Goal: Information Seeking & Learning: Learn about a topic

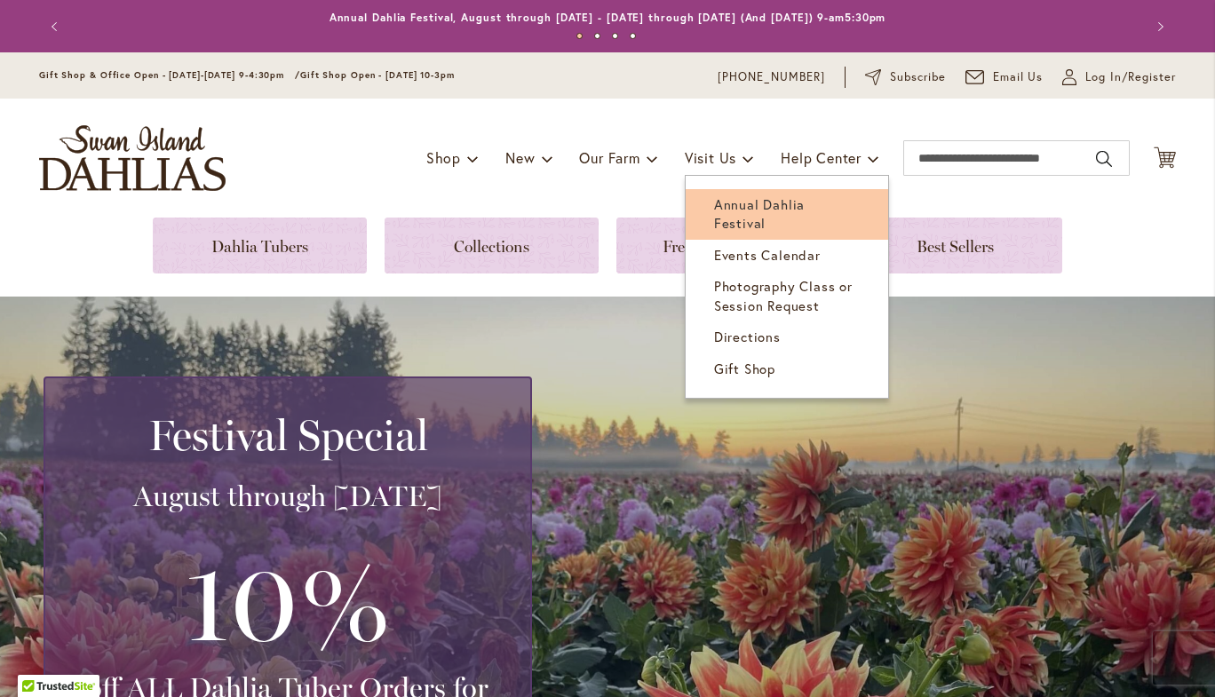
click at [723, 200] on span "Annual Dahlia Festival" at bounding box center [759, 213] width 91 height 36
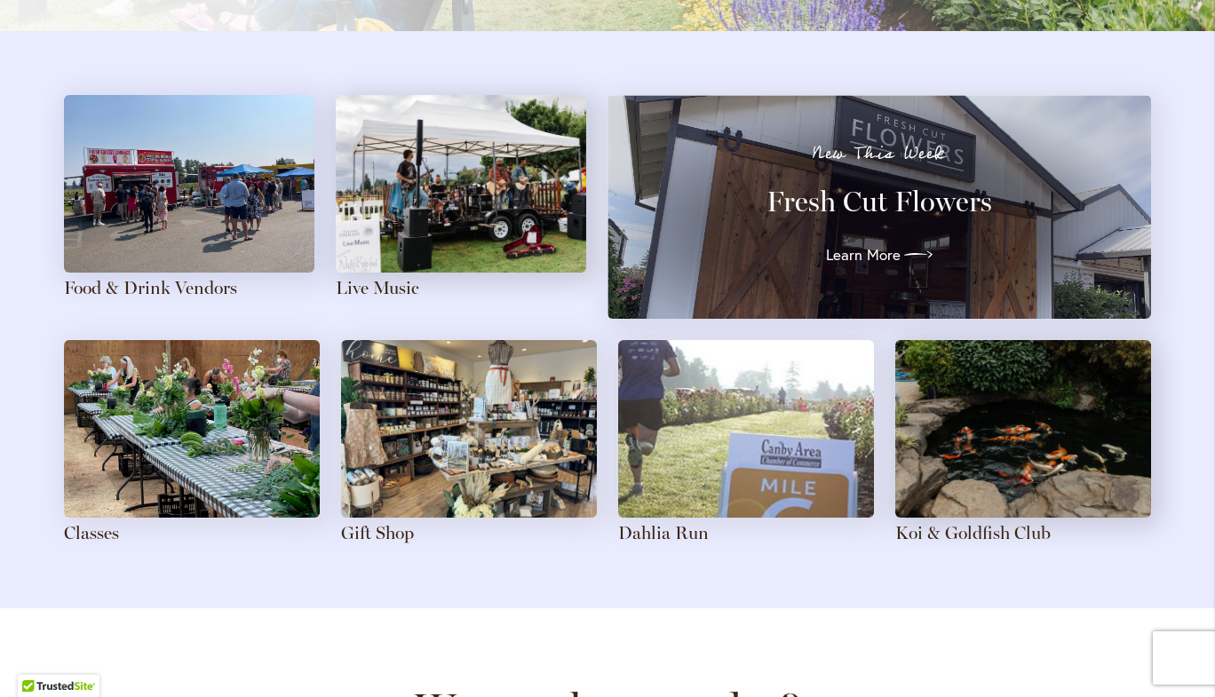
scroll to position [1933, 0]
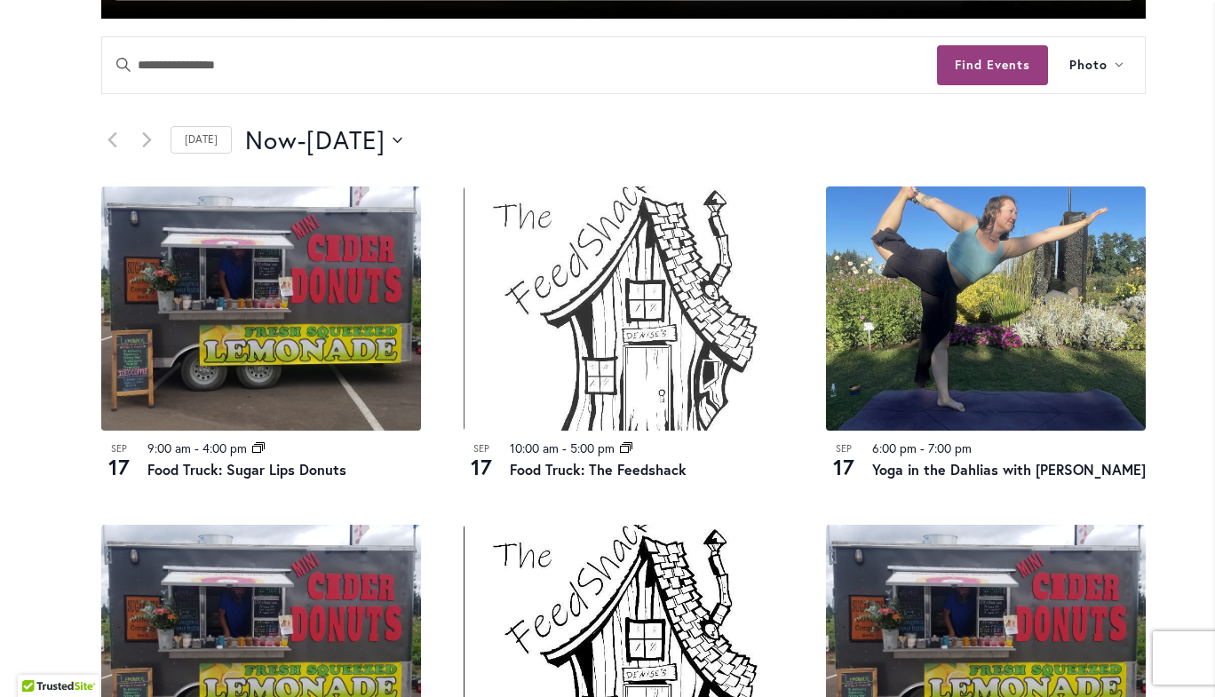
scroll to position [851, 0]
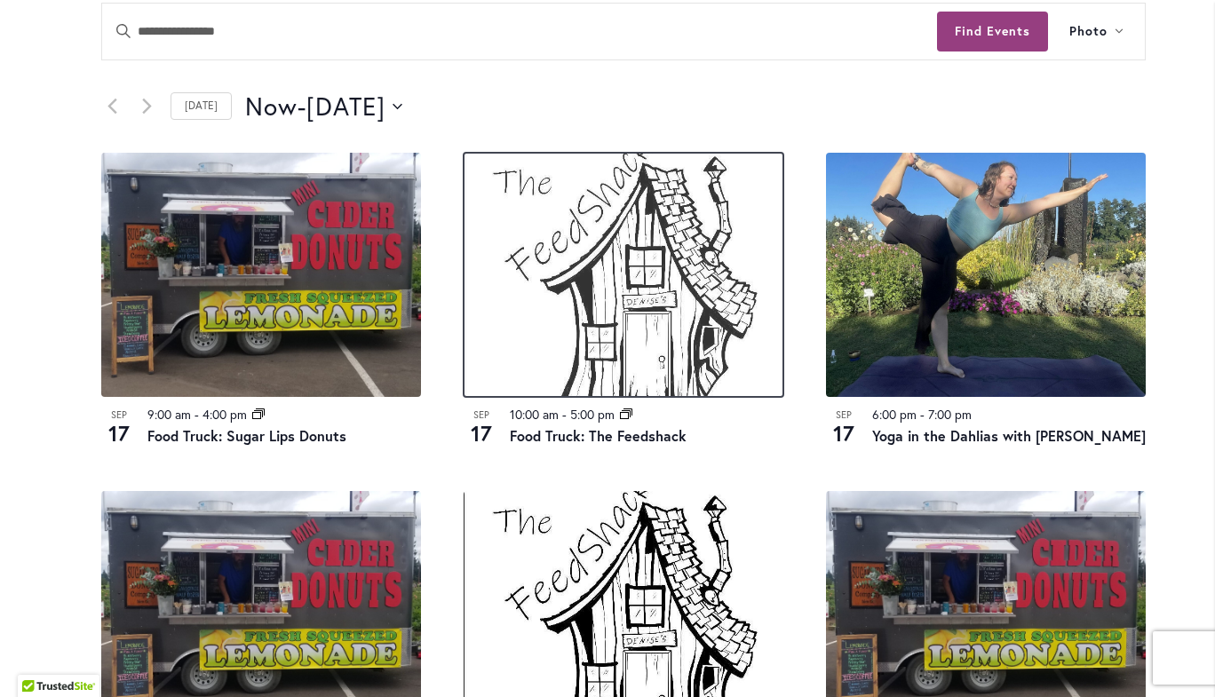
click at [605, 277] on img at bounding box center [624, 275] width 320 height 244
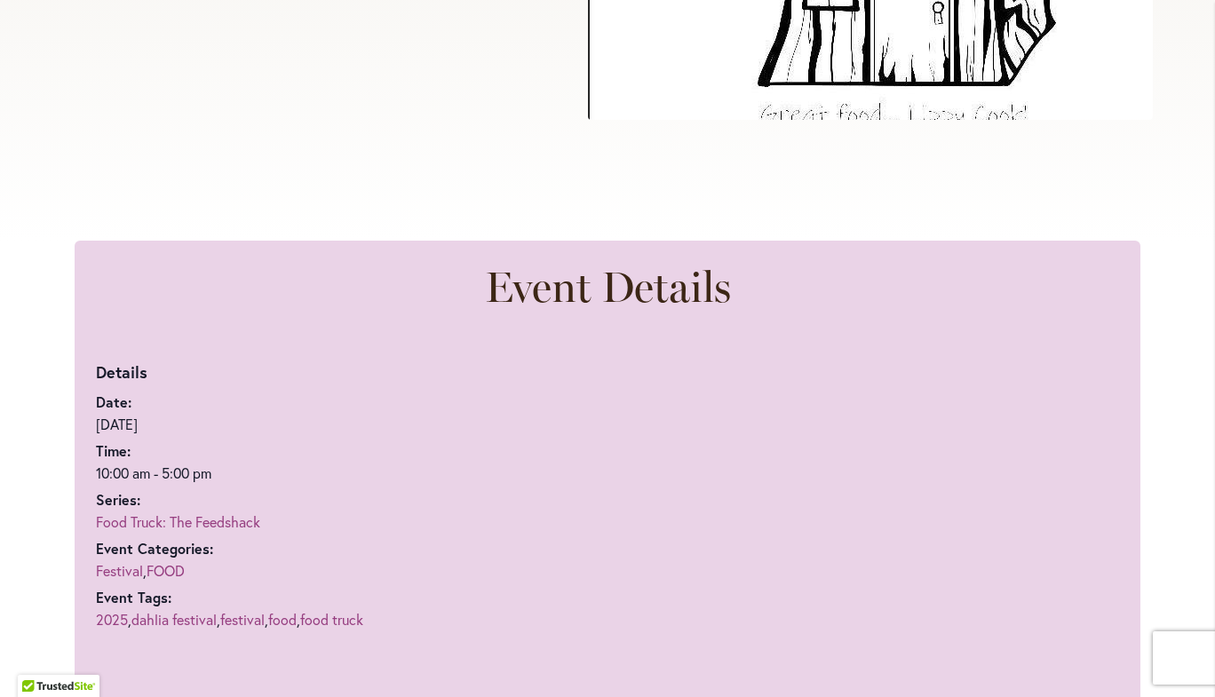
scroll to position [779, 0]
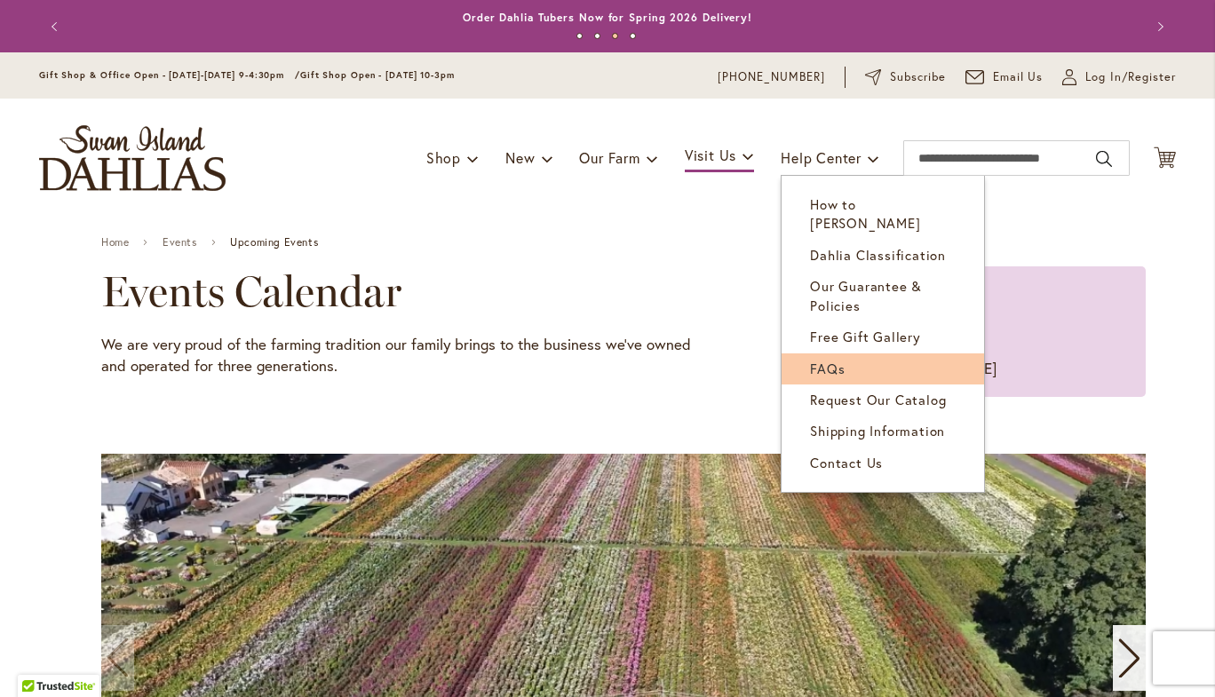
click at [817, 360] on span "FAQs" at bounding box center [827, 369] width 35 height 18
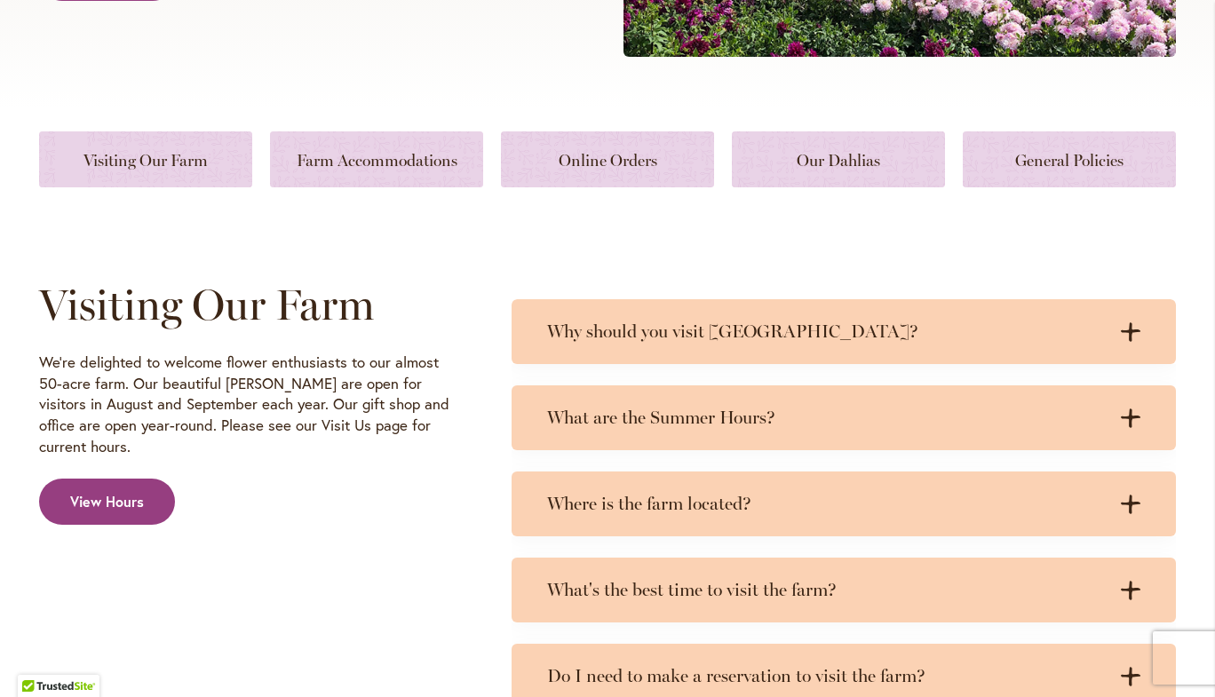
scroll to position [618, 0]
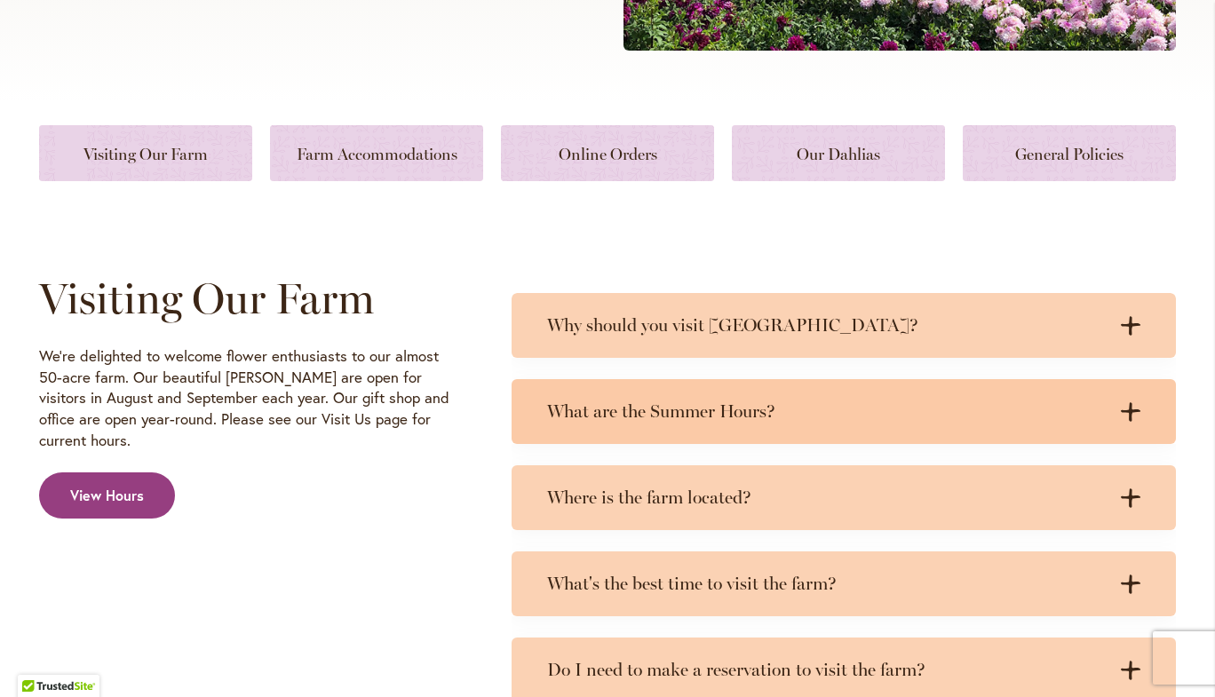
click at [970, 405] on h3 "What are the Summer Hours?" at bounding box center [826, 412] width 558 height 22
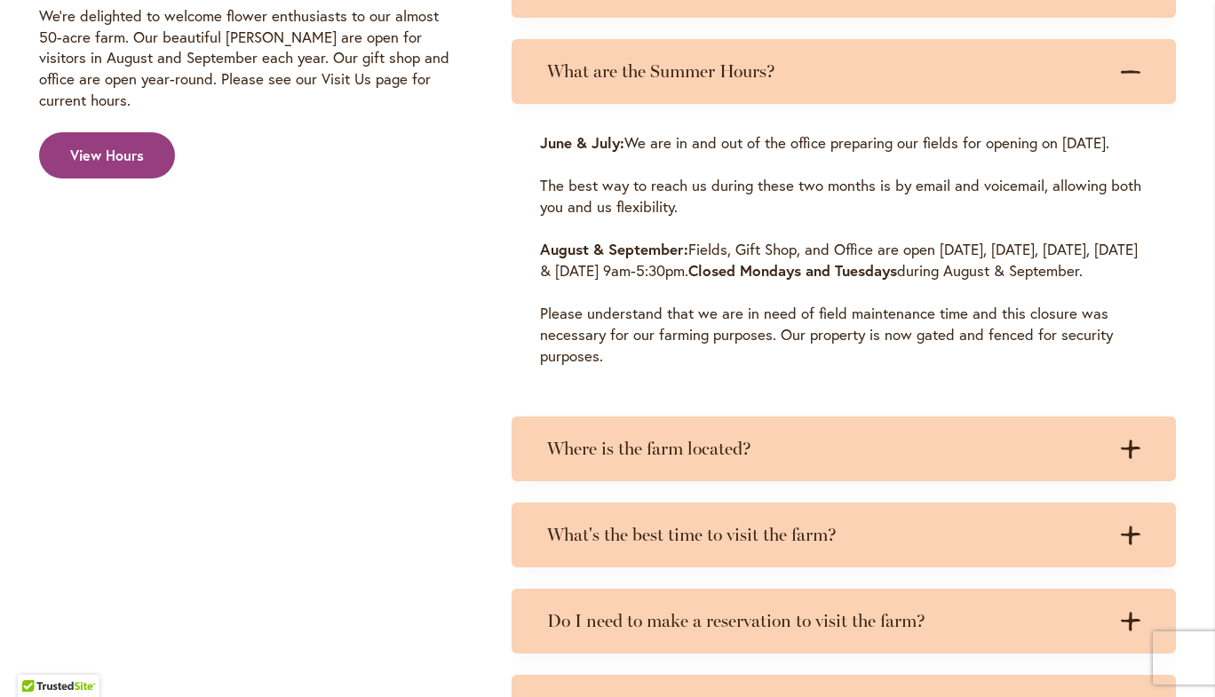
scroll to position [958, 0]
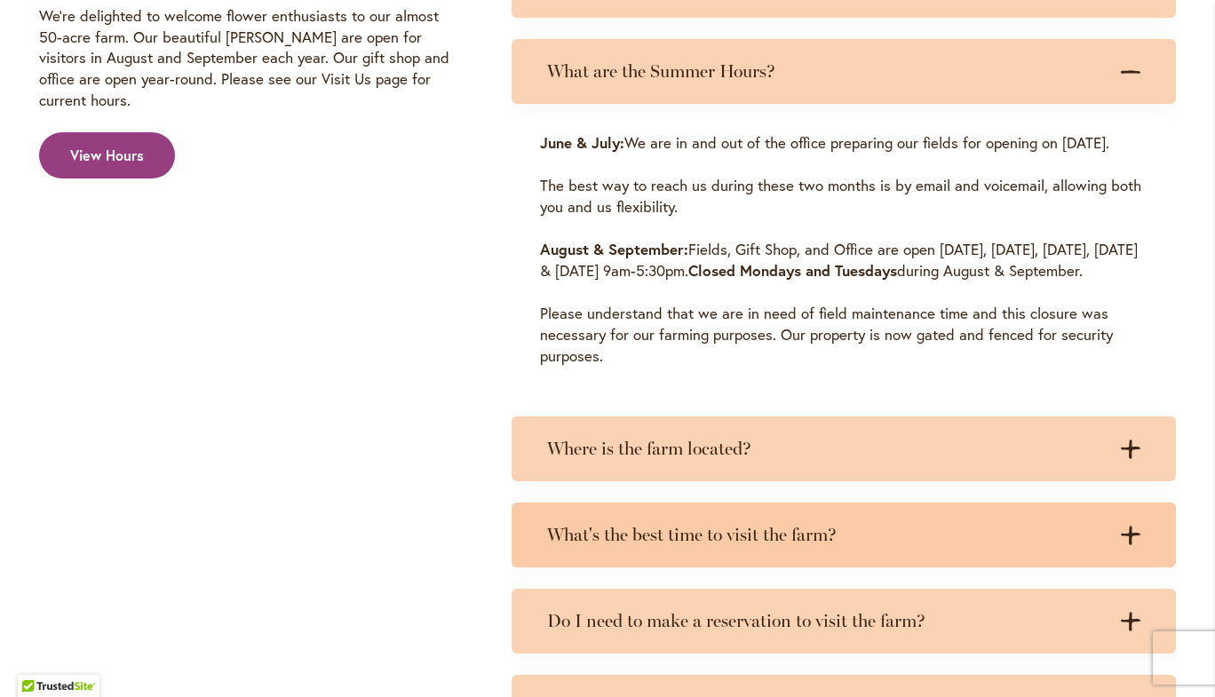
click at [919, 546] on h3 "What's the best time to visit the farm?" at bounding box center [826, 535] width 558 height 22
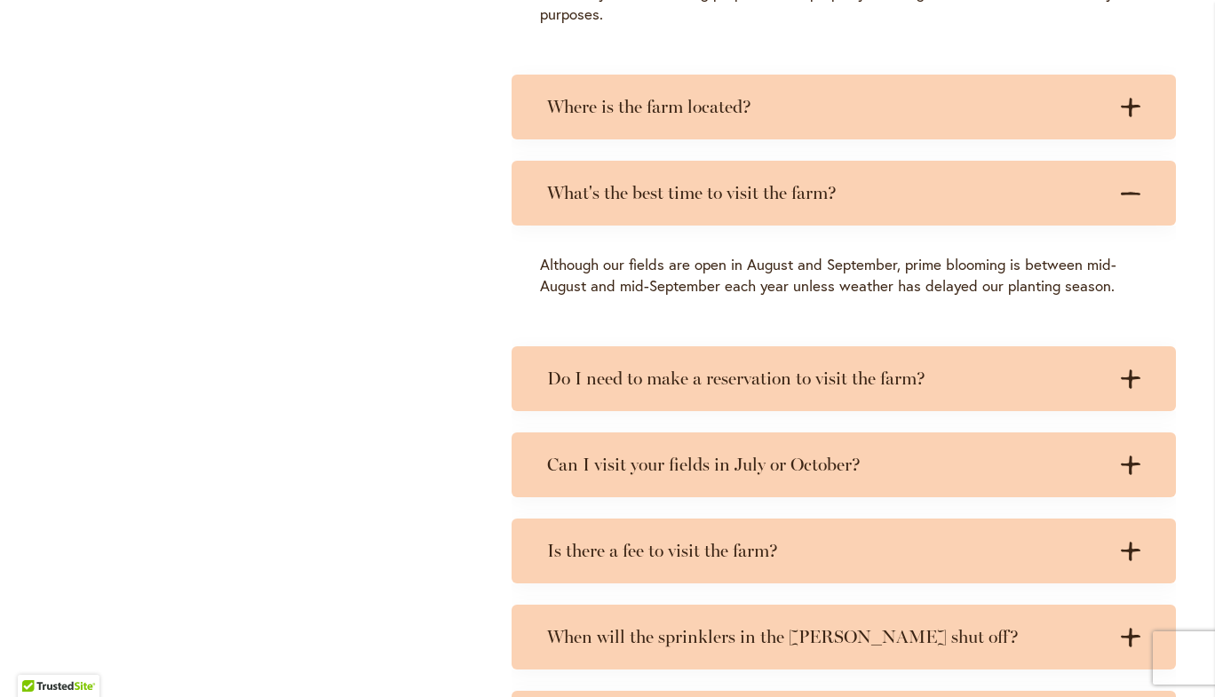
scroll to position [1351, 0]
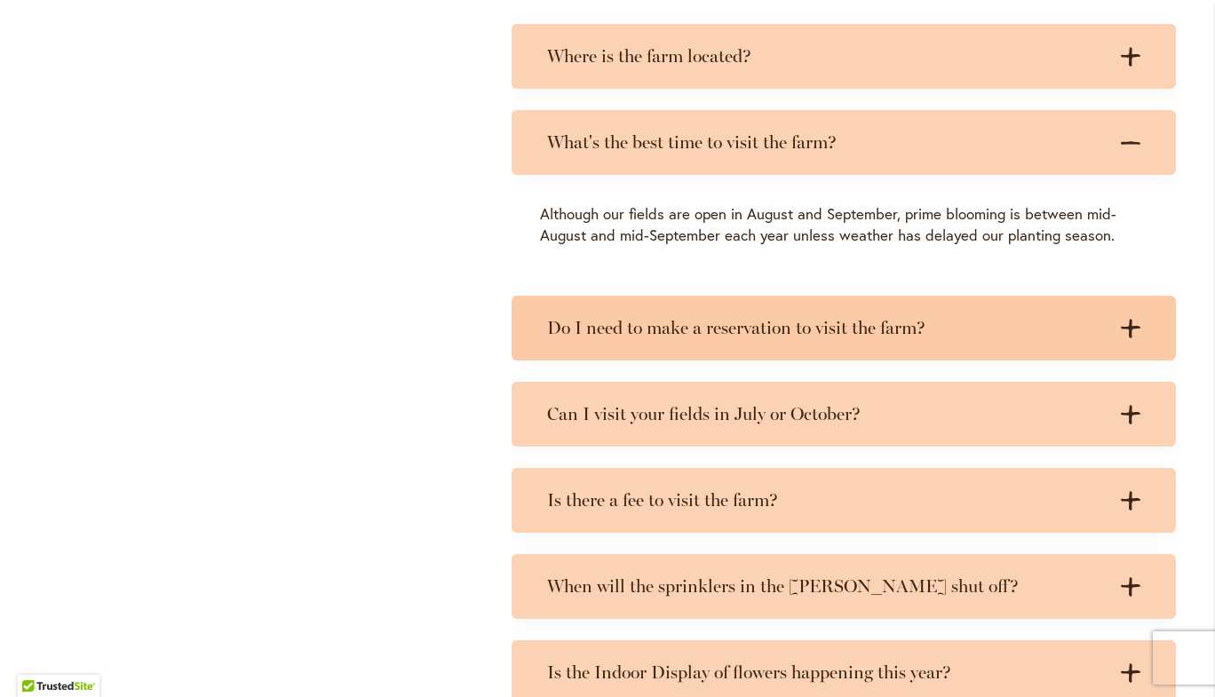
click at [597, 339] on h3 "Do I need to make a reservation to visit the farm?" at bounding box center [826, 328] width 558 height 22
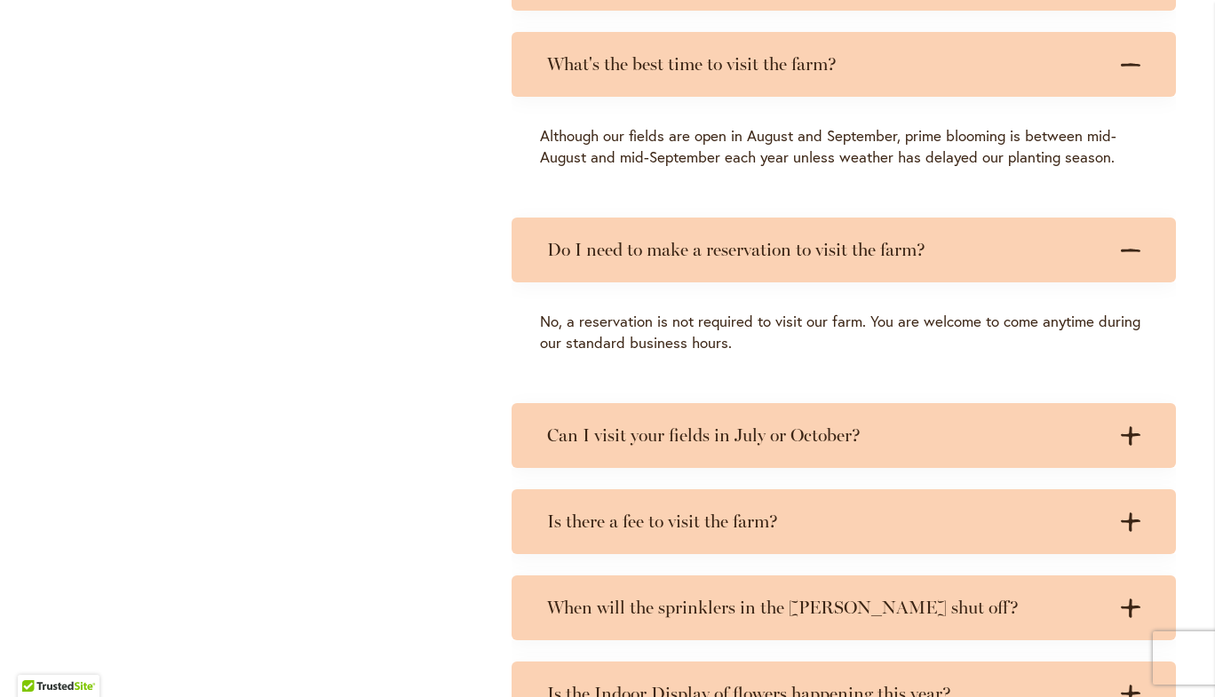
scroll to position [1430, 0]
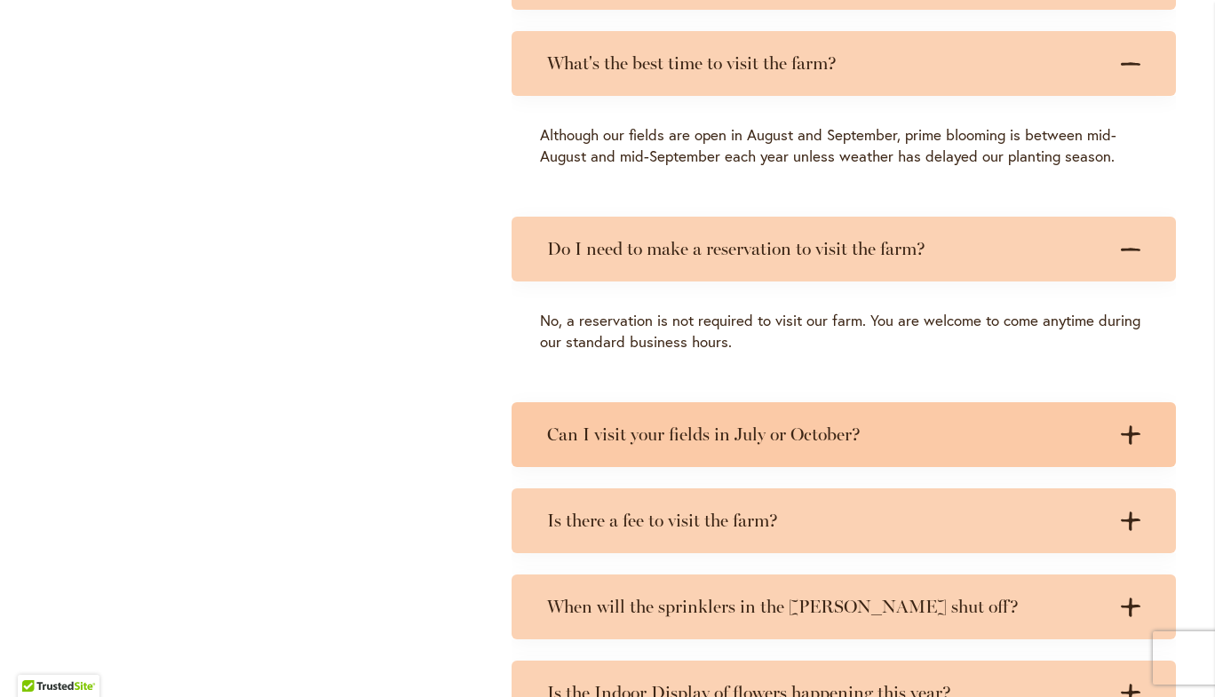
click at [688, 446] on h3 "Can I visit your fields in July or October?" at bounding box center [826, 435] width 558 height 22
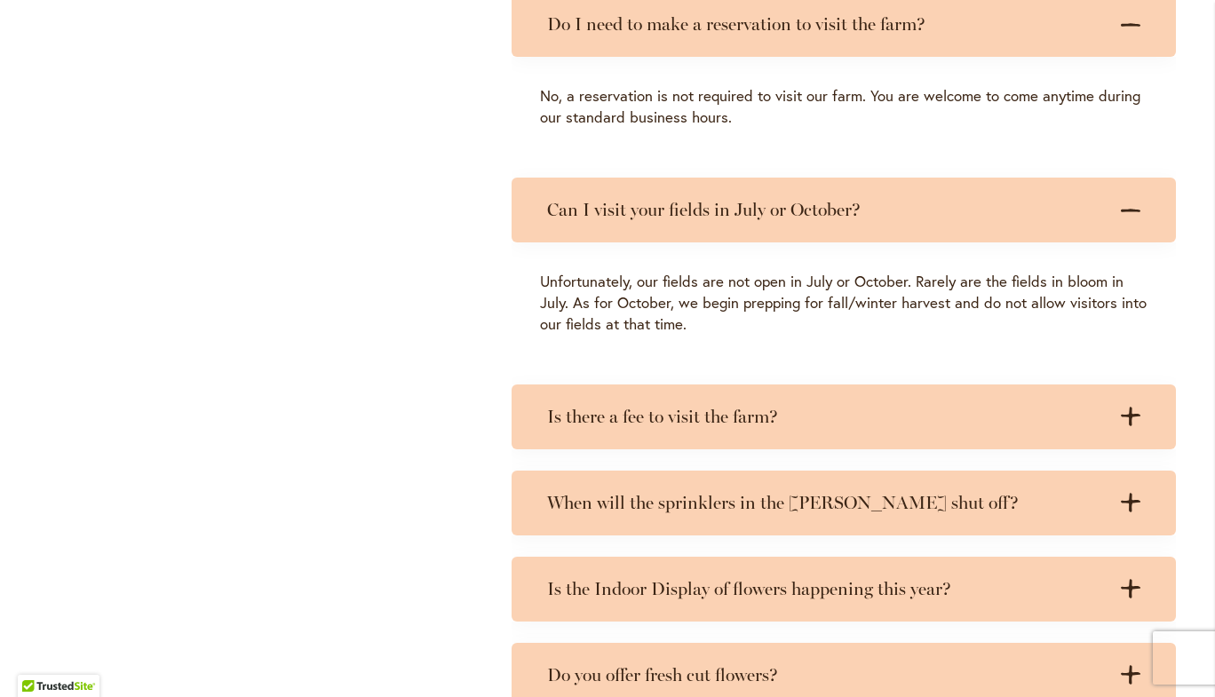
scroll to position [1656, 0]
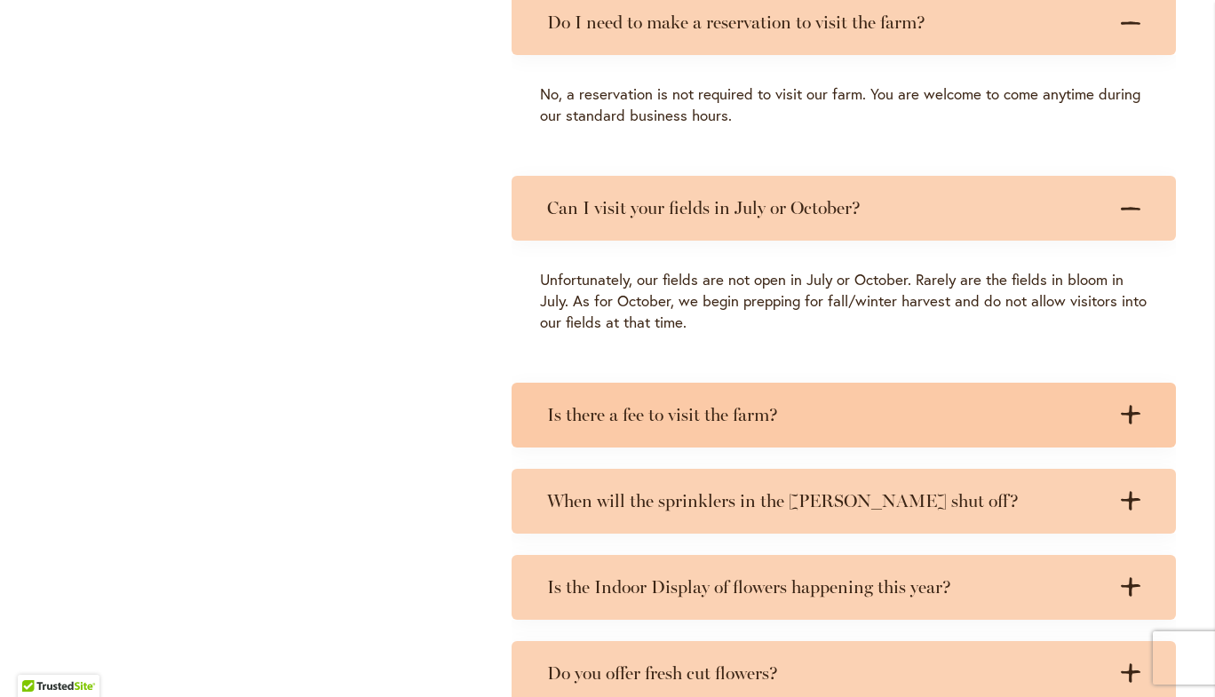
click at [587, 421] on div "Is there a fee to visit the farm? .cls-1 { fill: #3c2616; stroke-width: 0px; } …" at bounding box center [844, 415] width 664 height 65
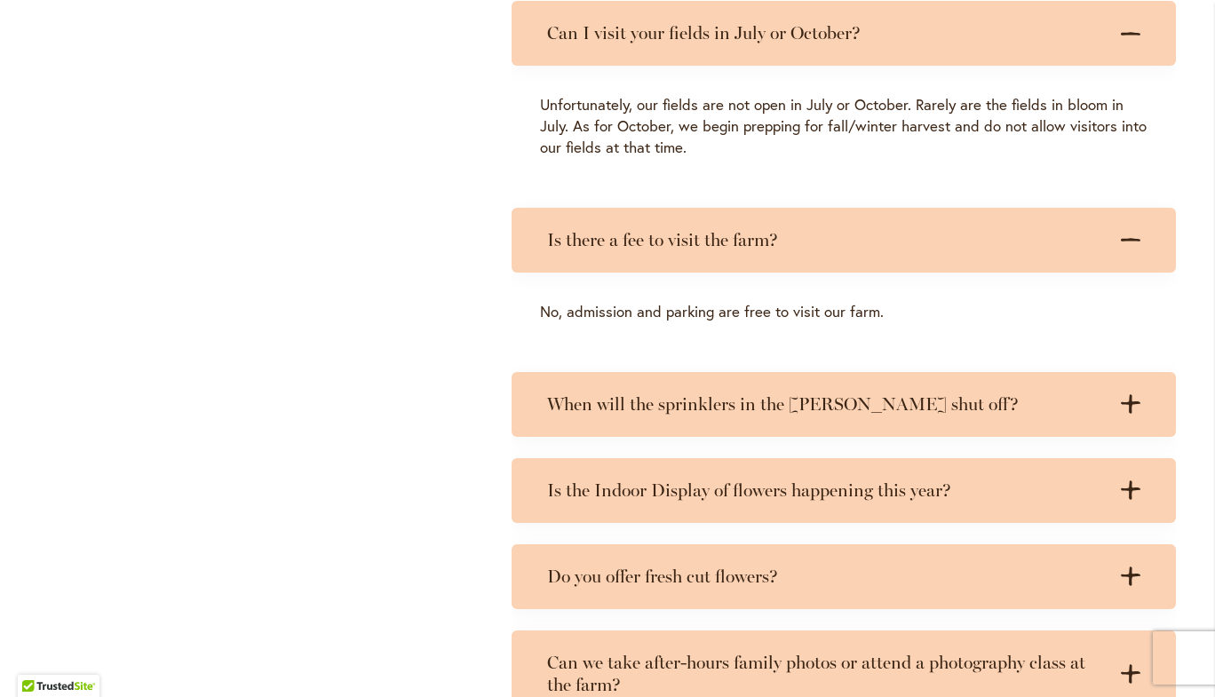
scroll to position [1838, 0]
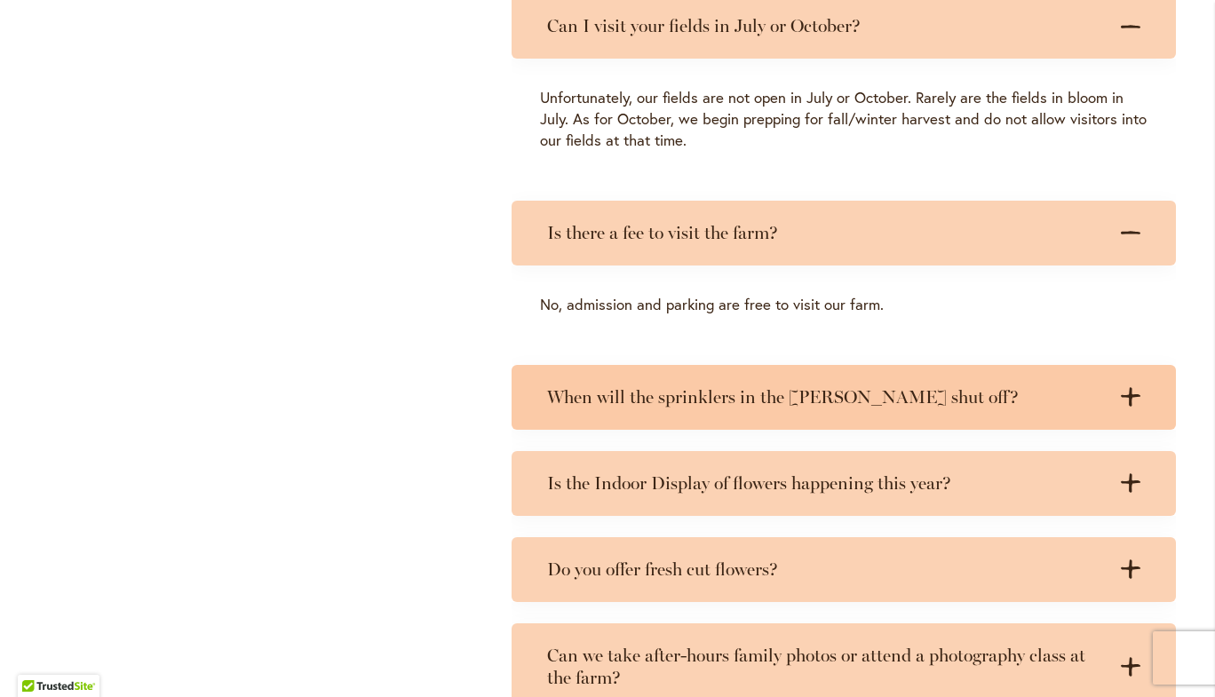
click at [652, 406] on div "When will the sprinklers in the dahlia fields shut off? .cls-1 { fill: #3c2616;…" at bounding box center [844, 397] width 664 height 65
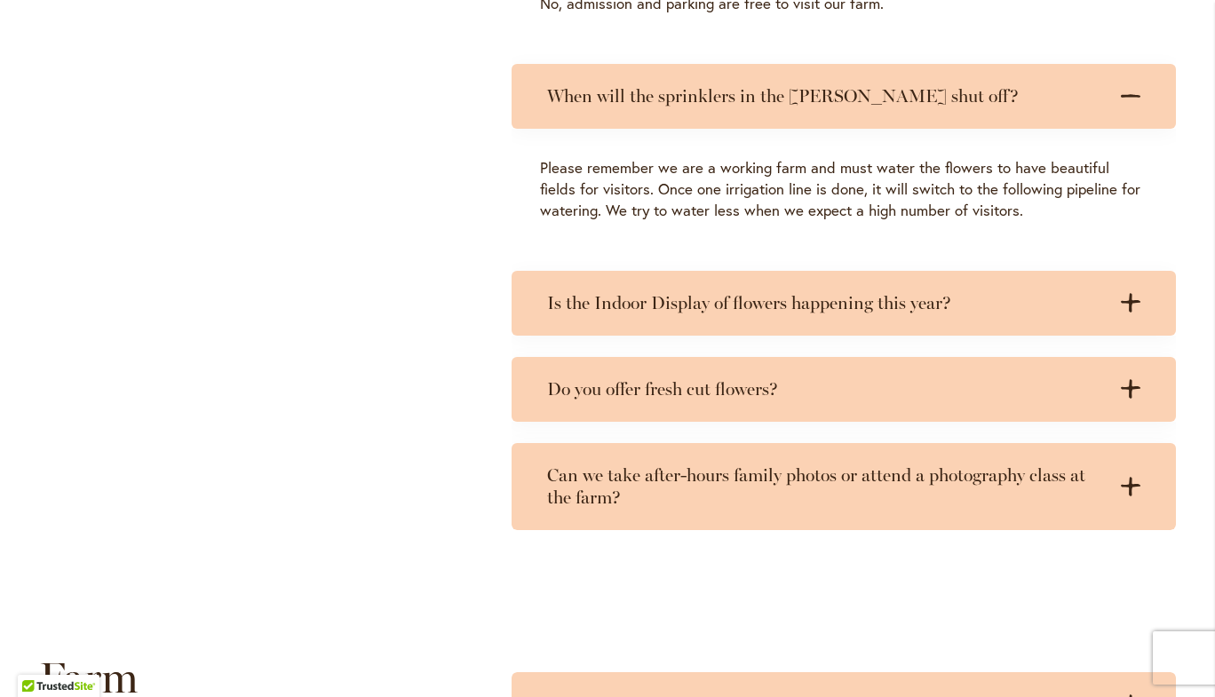
scroll to position [2139, 0]
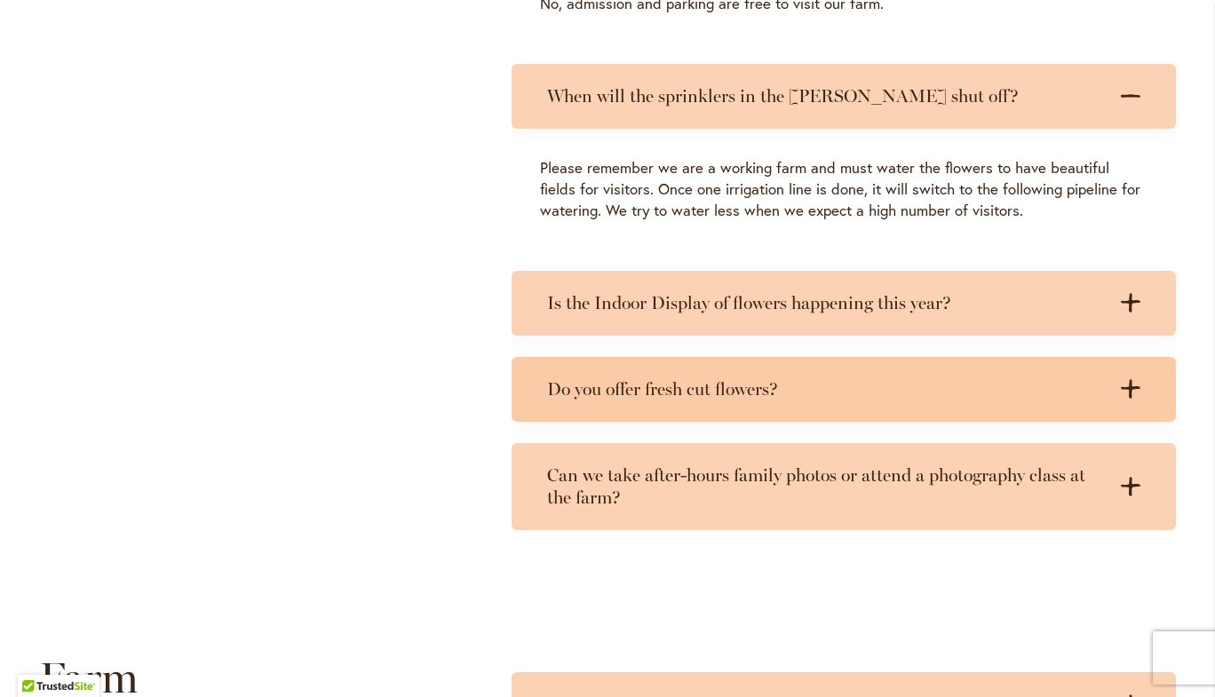
click at [598, 396] on div "Do you offer fresh cut flowers? .cls-1 { fill: #3c2616; stroke-width: 0px; } .c…" at bounding box center [844, 389] width 664 height 65
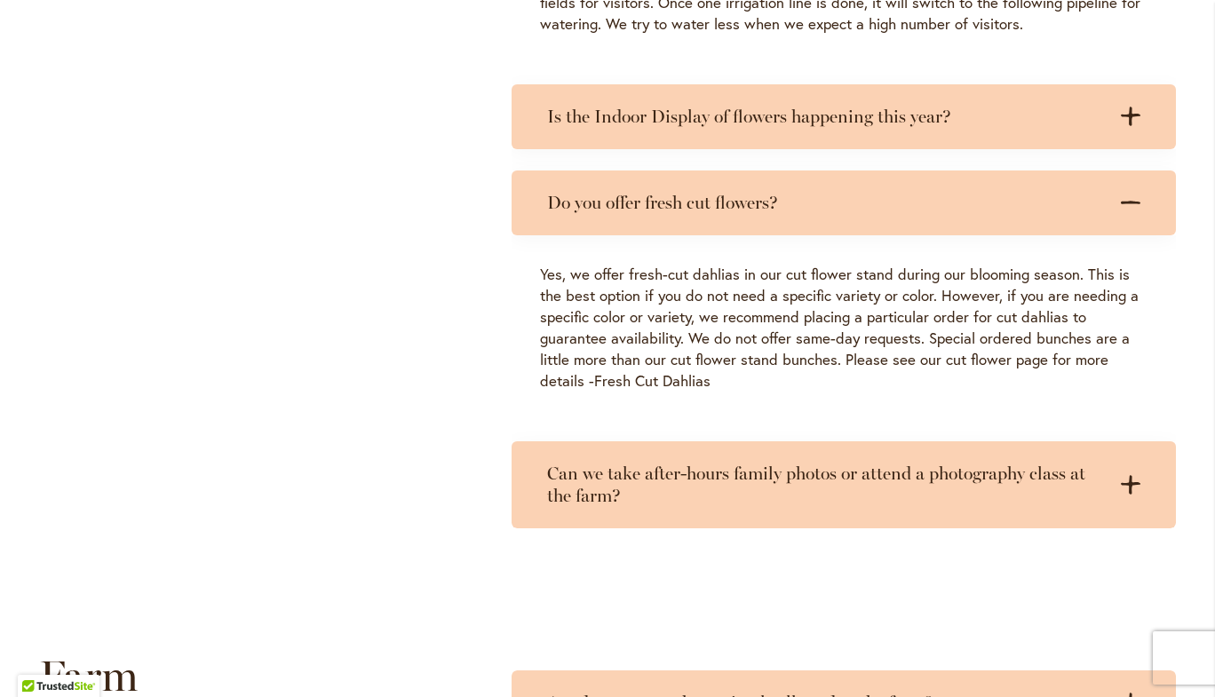
scroll to position [2328, 0]
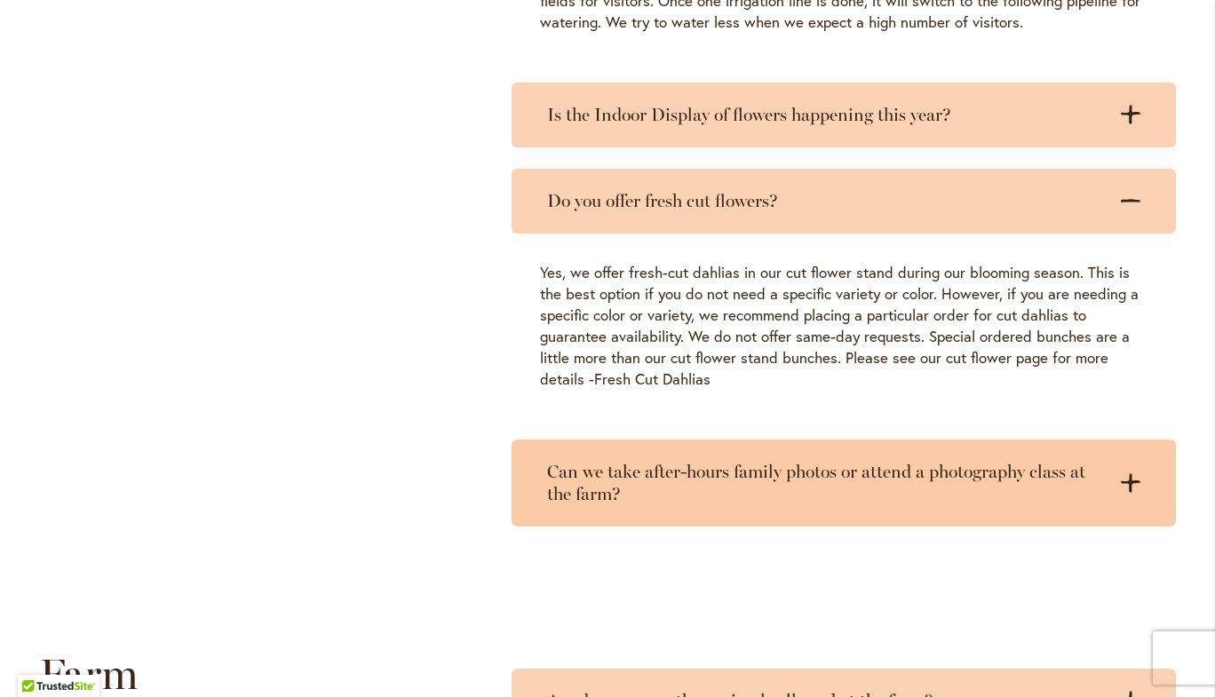
click at [551, 505] on h3 "Can we take after-hours family photos or attend a photography class at the farm?" at bounding box center [826, 483] width 558 height 44
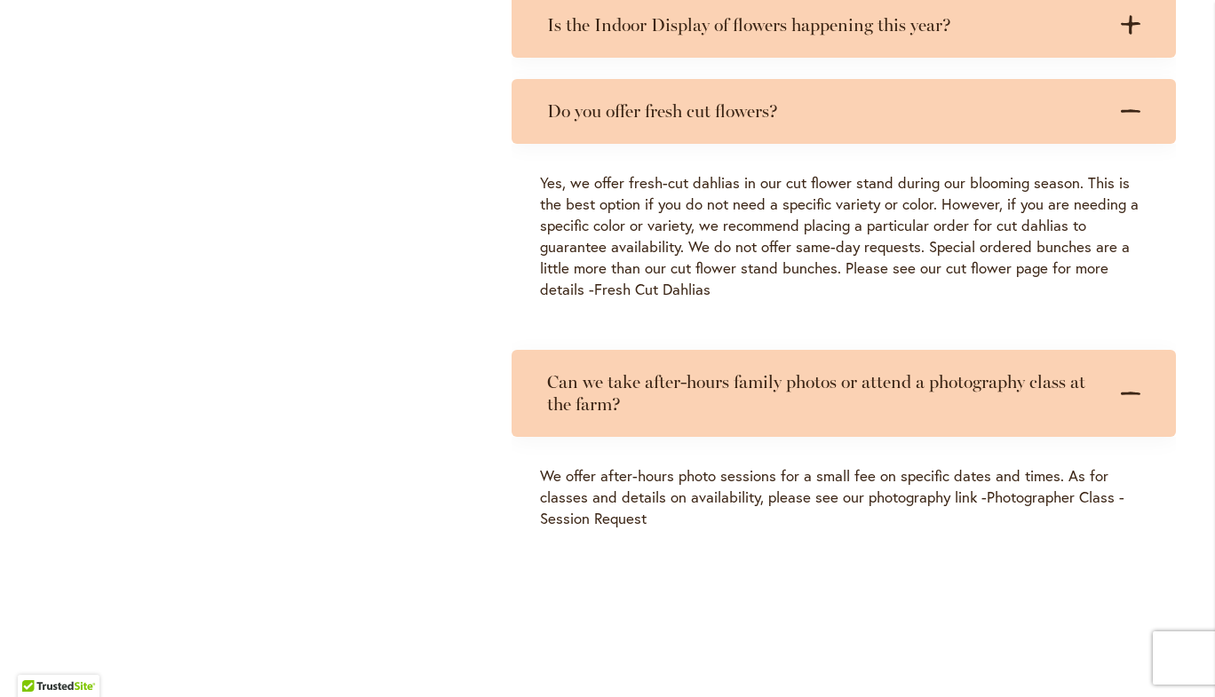
scroll to position [2432, 0]
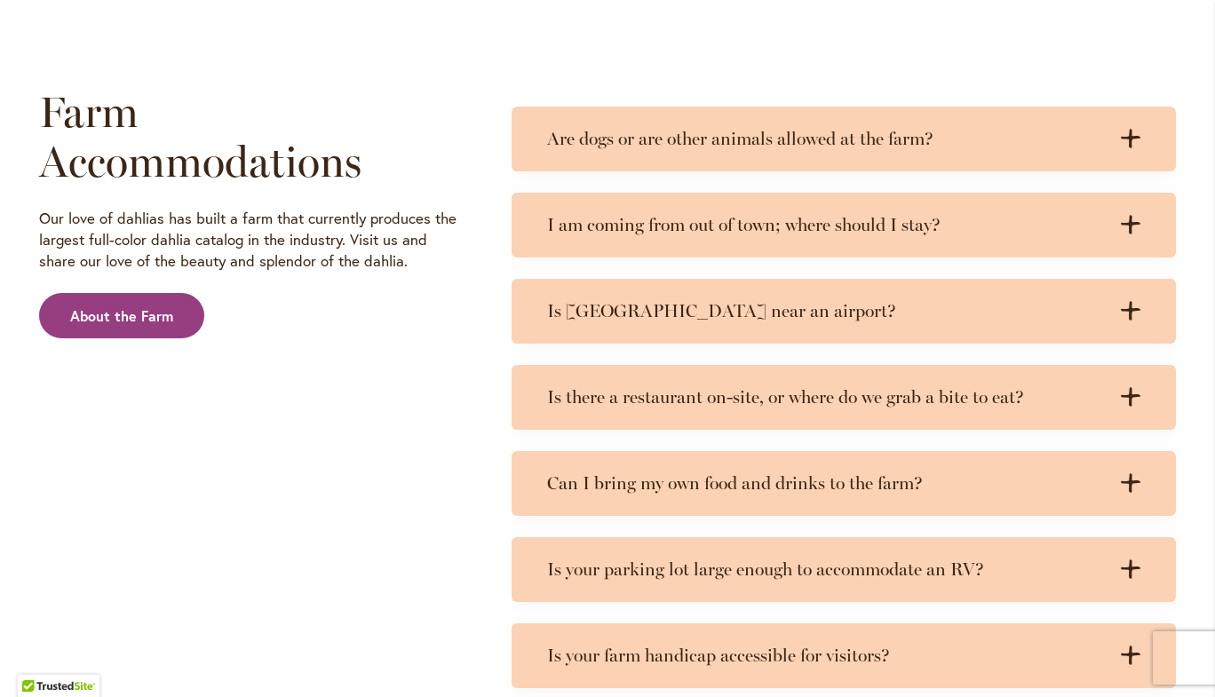
scroll to position [3013, 0]
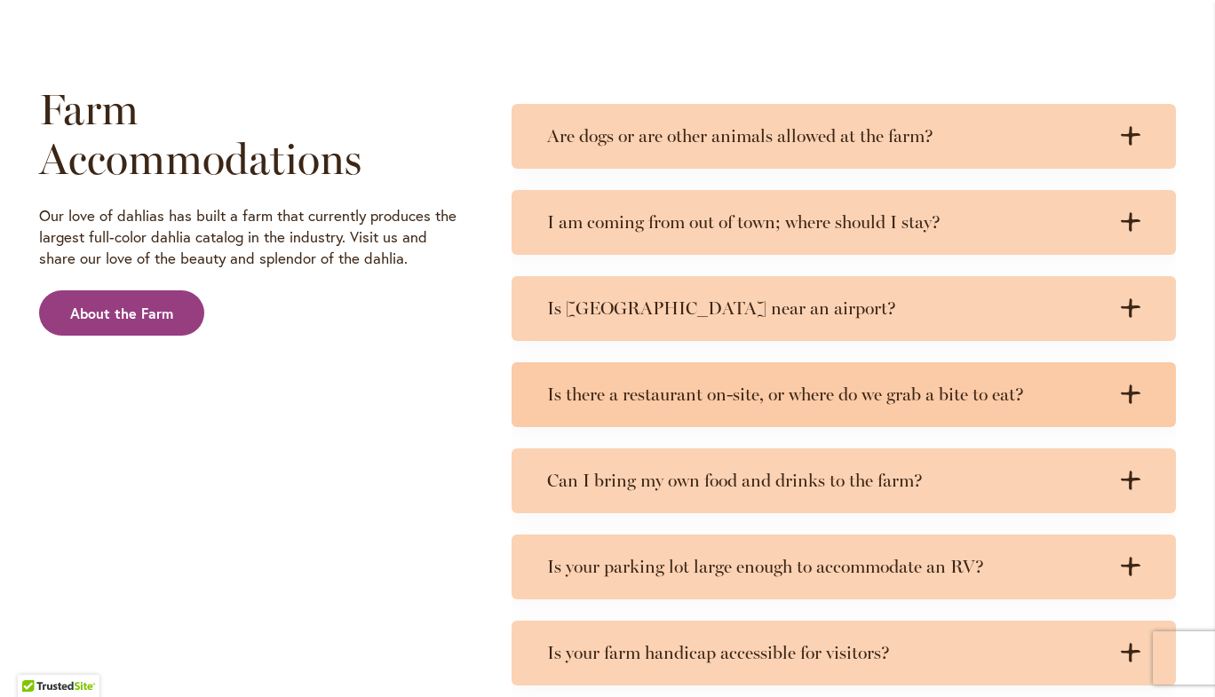
click at [649, 406] on h3 "Is there a restaurant on-site, or where do we grab a bite to eat?" at bounding box center [826, 395] width 558 height 22
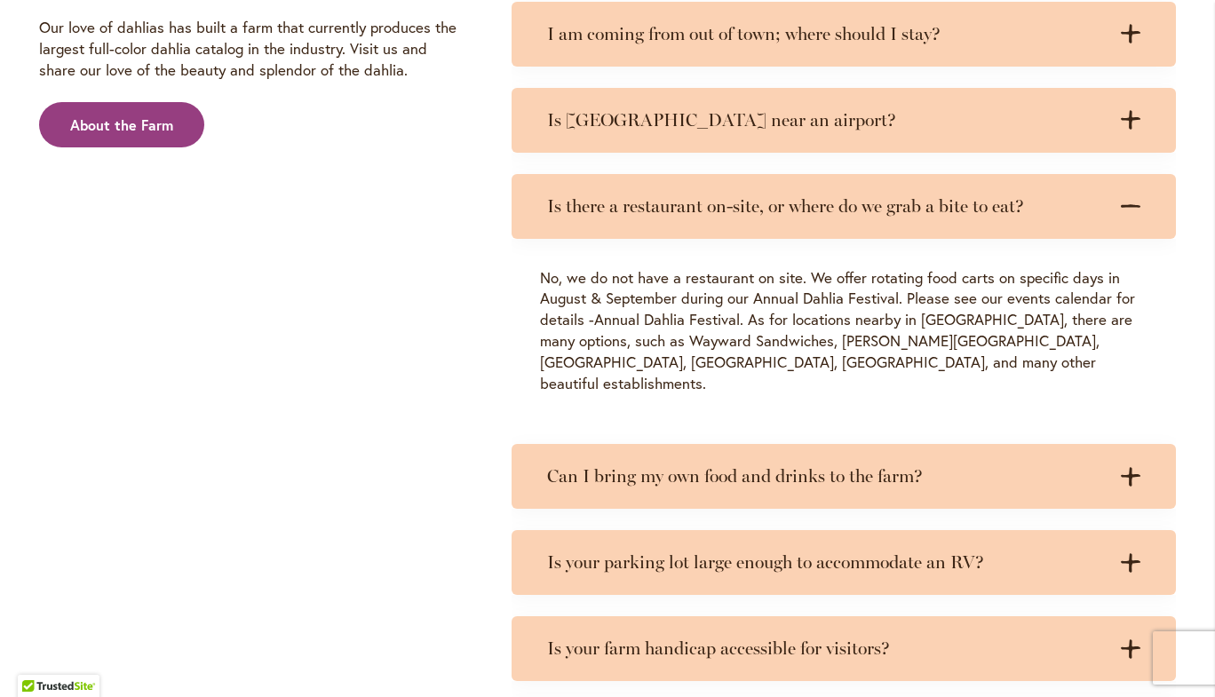
scroll to position [3203, 0]
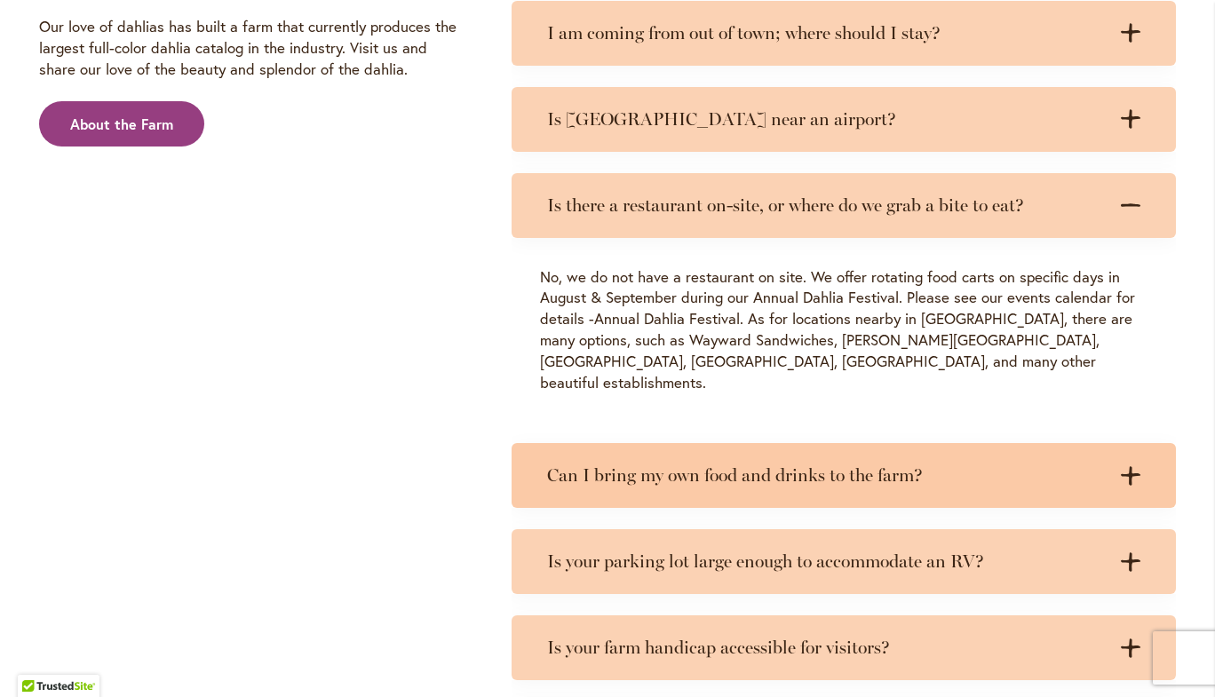
click at [649, 497] on div "Can I bring my own food and drinks to the farm? .cls-1 { fill: #3c2616; stroke-…" at bounding box center [844, 475] width 664 height 65
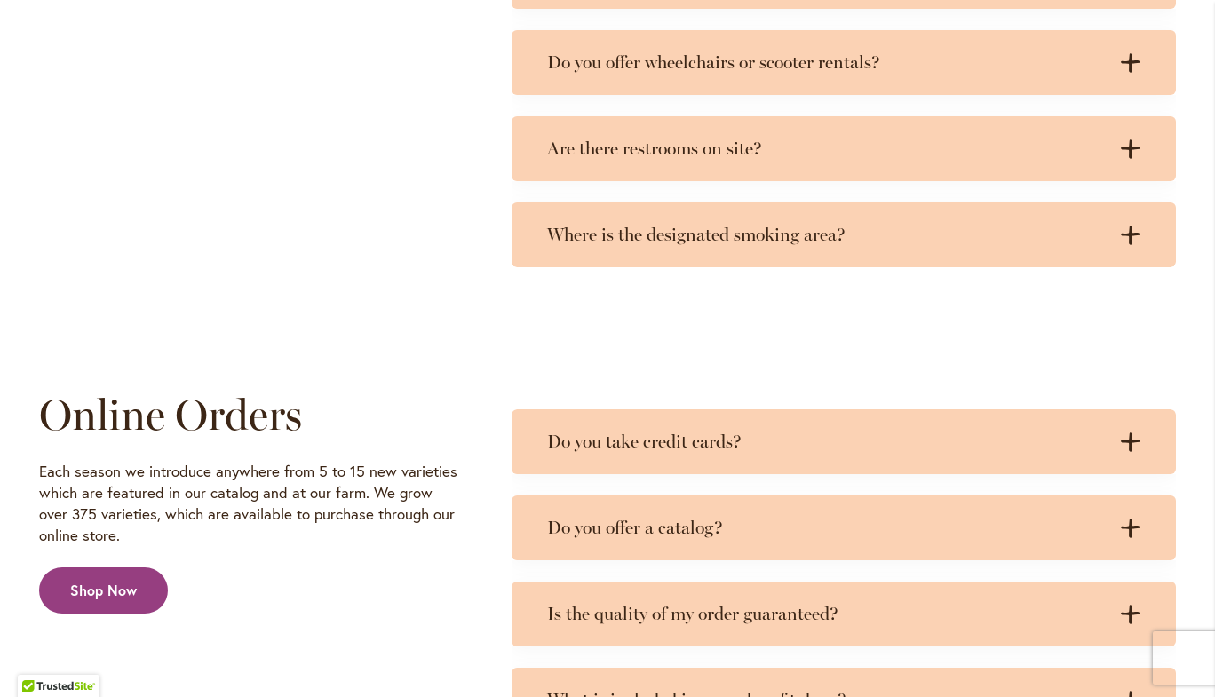
scroll to position [3999, 0]
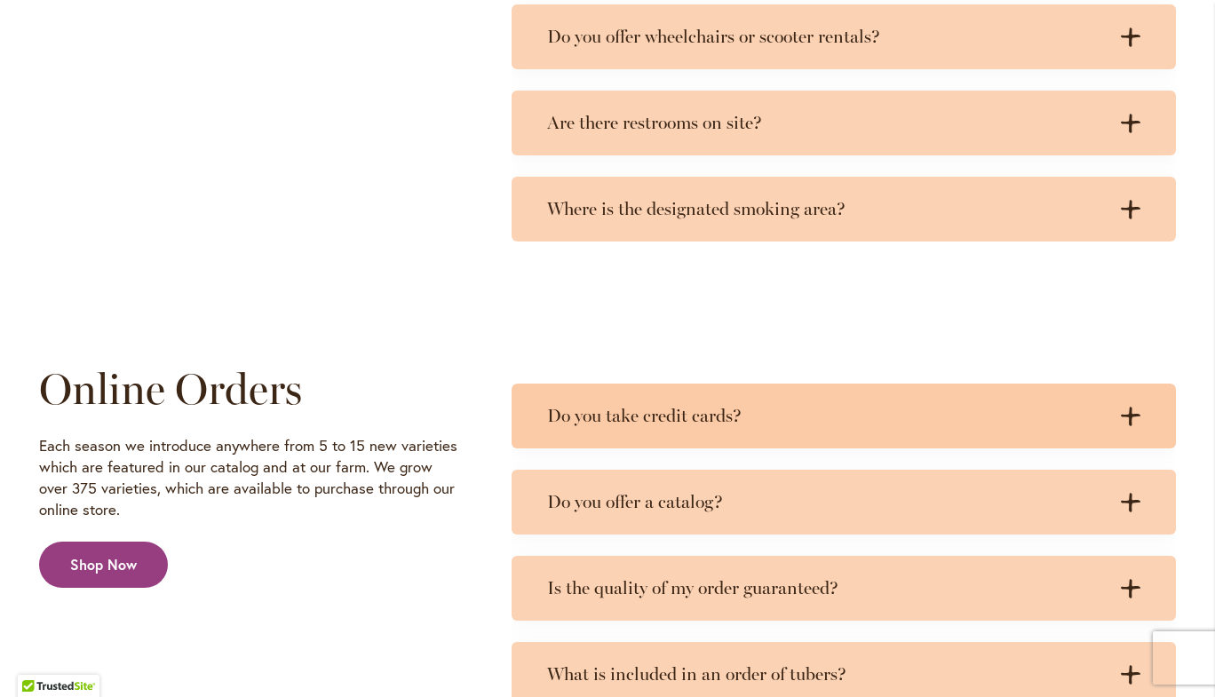
click at [633, 411] on h3 "Do you take credit cards?" at bounding box center [826, 416] width 558 height 22
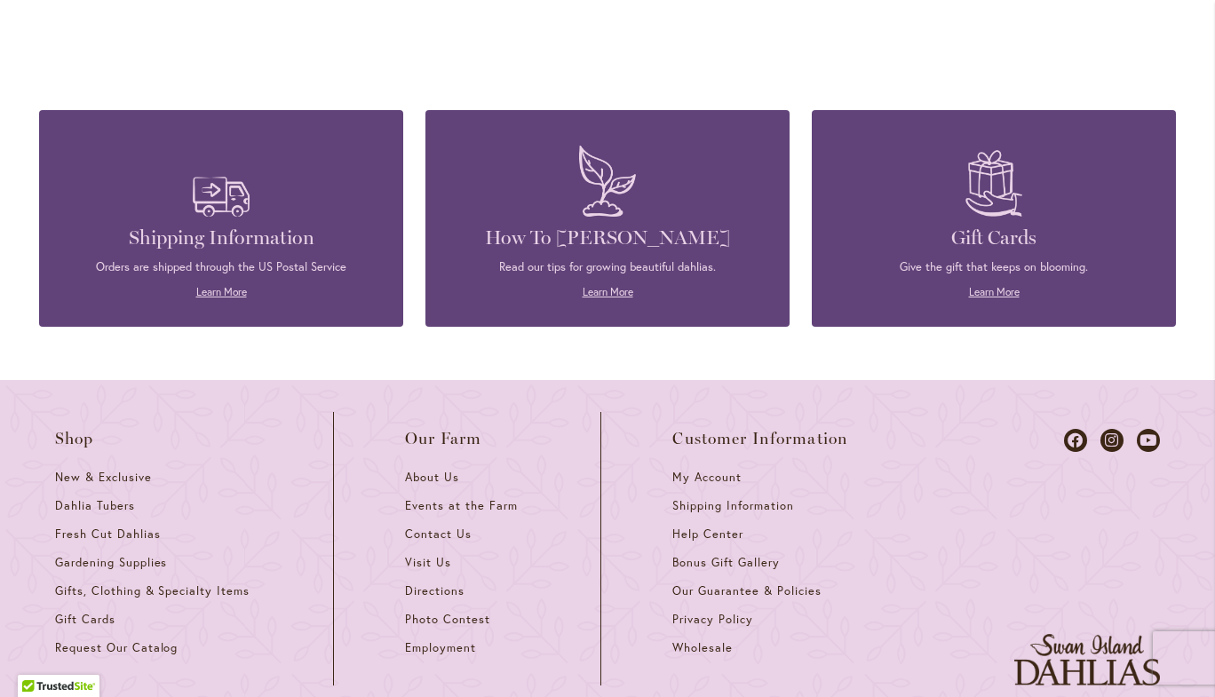
scroll to position [6813, 0]
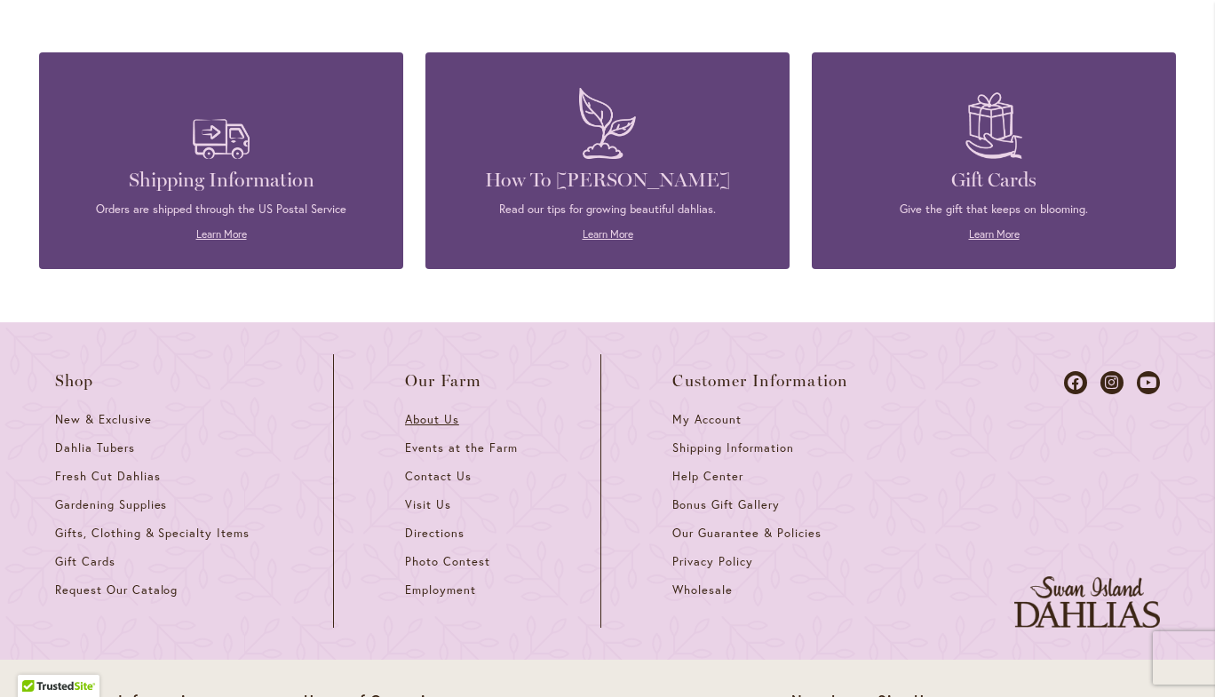
click at [425, 423] on span "About Us" at bounding box center [432, 419] width 54 height 15
